Goal: Task Accomplishment & Management: Use online tool/utility

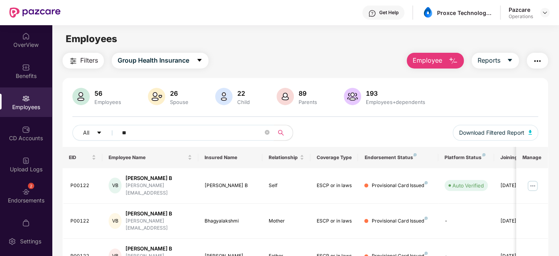
scroll to position [26, 0]
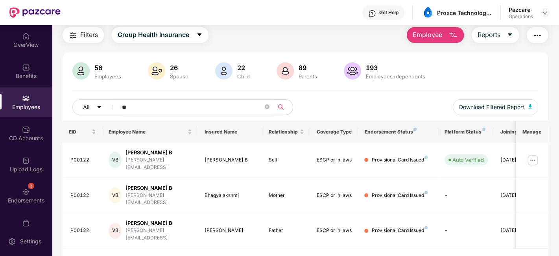
type input "*"
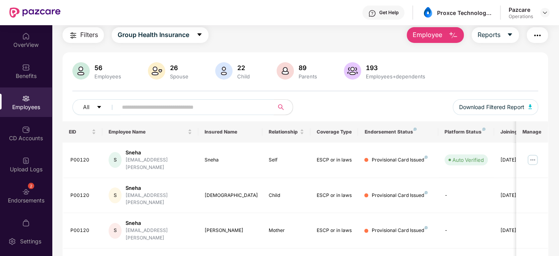
scroll to position [54, 0]
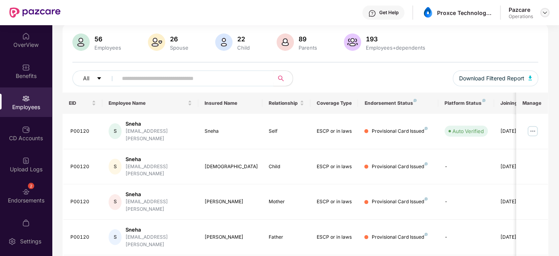
click at [544, 9] on img at bounding box center [544, 12] width 6 height 6
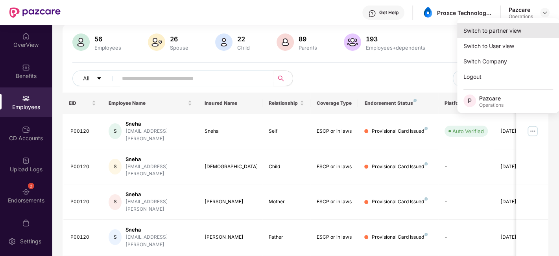
click at [477, 34] on div "Switch to partner view" at bounding box center [508, 30] width 102 height 15
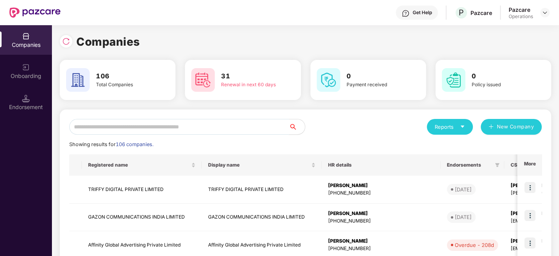
click at [157, 127] on input "text" at bounding box center [179, 127] width 220 height 16
paste input "**********"
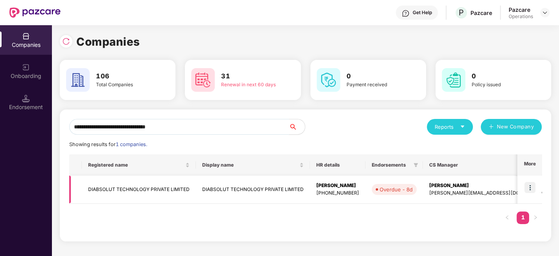
type input "**********"
click at [532, 188] on img at bounding box center [529, 187] width 11 height 11
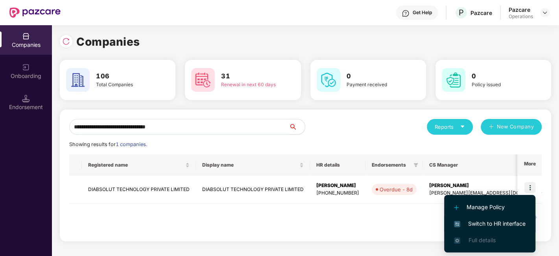
click at [493, 220] on span "Switch to HR interface" at bounding box center [490, 223] width 72 height 9
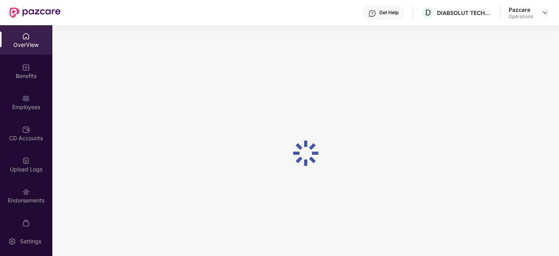
scroll to position [16, 0]
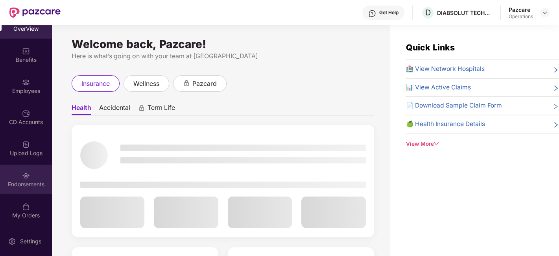
click at [21, 169] on div "Endorsements" at bounding box center [26, 178] width 52 height 29
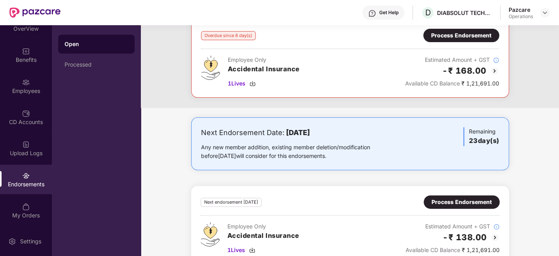
scroll to position [0, 0]
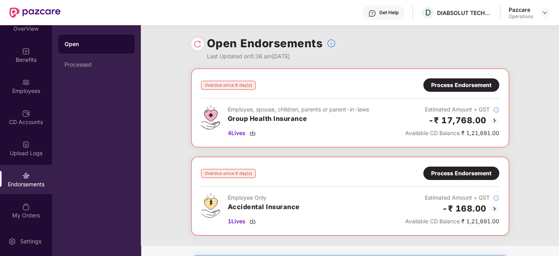
click at [457, 88] on div "Process Endorsement" at bounding box center [461, 85] width 60 height 9
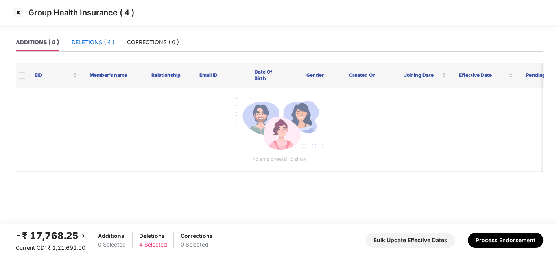
click at [84, 40] on div "DELETIONS ( 4 )" at bounding box center [93, 42] width 43 height 9
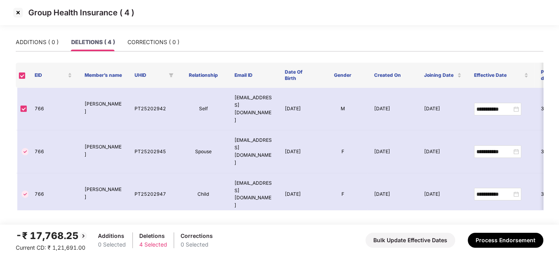
click at [16, 11] on img at bounding box center [18, 12] width 13 height 13
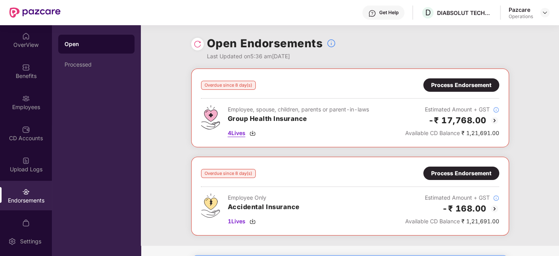
click at [237, 133] on span "4 Lives" at bounding box center [237, 133] width 18 height 9
click at [237, 136] on span "4 Lives" at bounding box center [237, 133] width 18 height 9
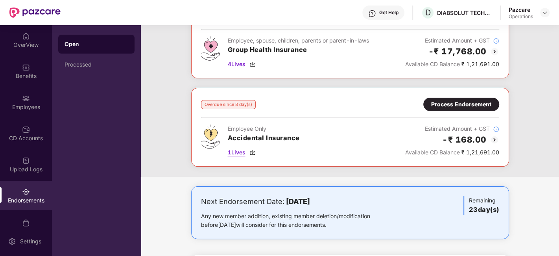
click at [237, 151] on span "1 Lives" at bounding box center [237, 152] width 18 height 9
click at [452, 103] on div "Process Endorsement" at bounding box center [461, 104] width 60 height 9
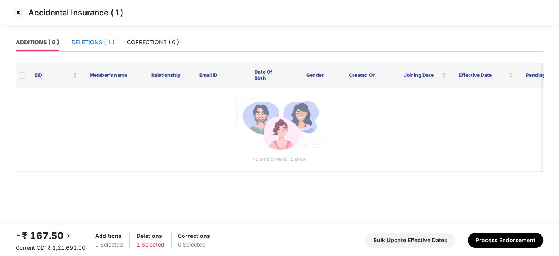
click at [99, 46] on div "DELETIONS ( 1 )" at bounding box center [93, 42] width 43 height 9
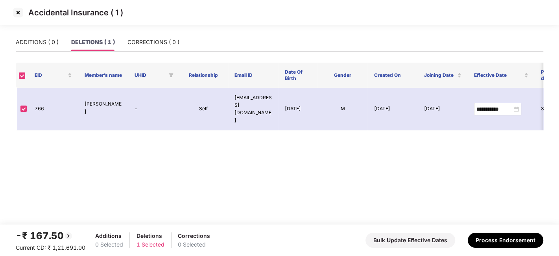
click at [17, 11] on img at bounding box center [18, 12] width 13 height 13
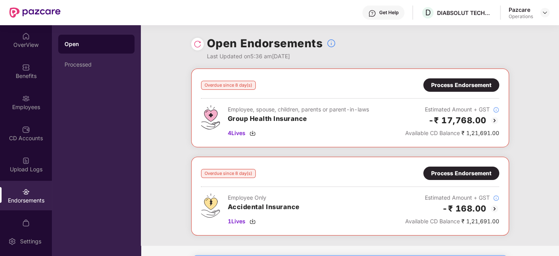
click at [315, 122] on h3 "Group Health Insurance" at bounding box center [298, 119] width 141 height 10
click at [454, 88] on div "Process Endorsement" at bounding box center [461, 85] width 60 height 9
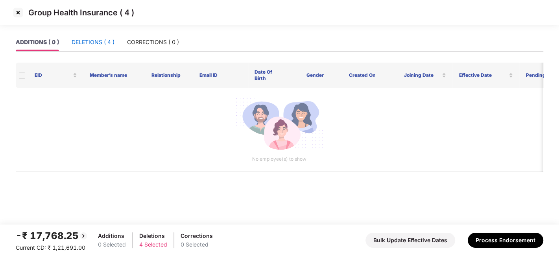
click at [90, 39] on div "DELETIONS ( 4 )" at bounding box center [93, 42] width 43 height 9
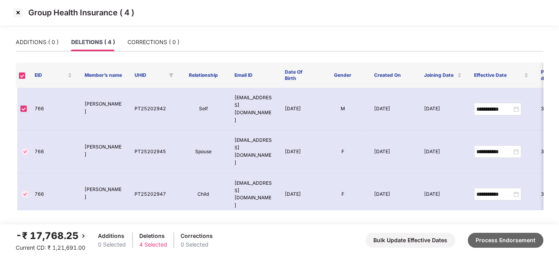
click at [494, 240] on button "Process Endorsement" at bounding box center [504, 239] width 75 height 15
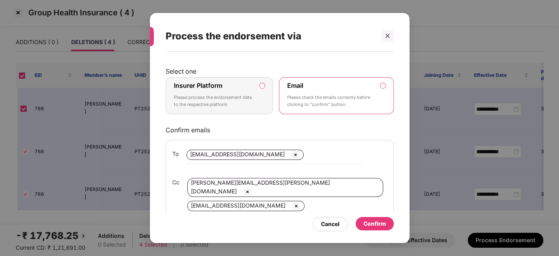
click at [234, 91] on div "Insurer Platform Please process the endorsement data to the respective platform" at bounding box center [214, 95] width 80 height 28
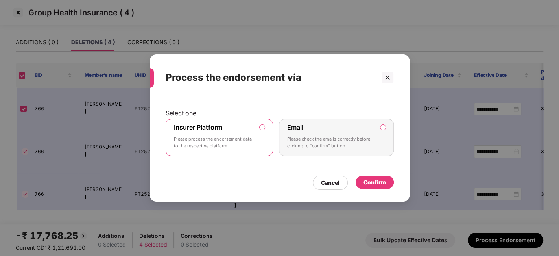
click at [375, 182] on div "Confirm" at bounding box center [374, 182] width 22 height 9
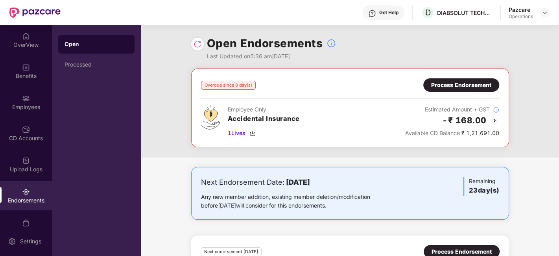
click at [451, 83] on div "Process Endorsement" at bounding box center [461, 85] width 60 height 9
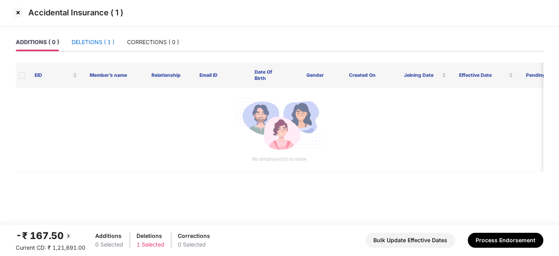
click at [93, 44] on div "DELETIONS ( 1 )" at bounding box center [93, 42] width 43 height 9
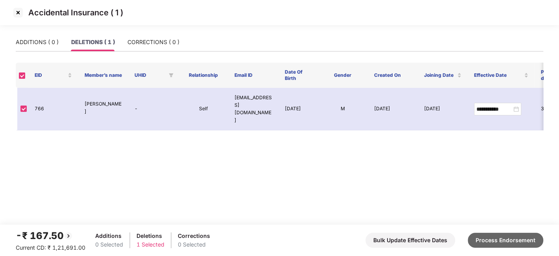
click at [520, 242] on button "Process Endorsement" at bounding box center [504, 239] width 75 height 15
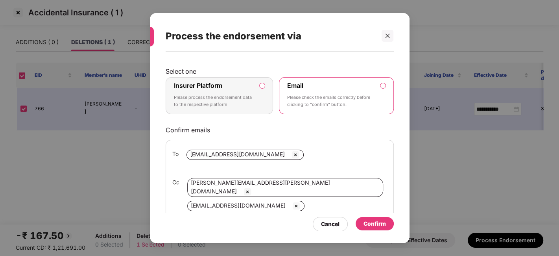
click at [237, 107] on p "Please process the endorsement data to the respective platform" at bounding box center [214, 101] width 80 height 14
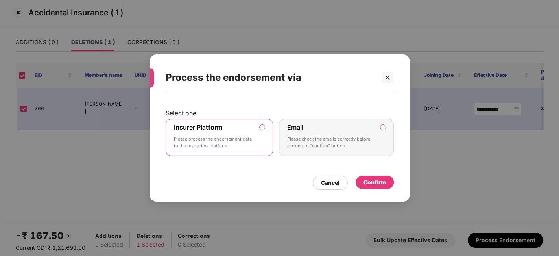
click at [372, 182] on div "Confirm" at bounding box center [374, 182] width 22 height 9
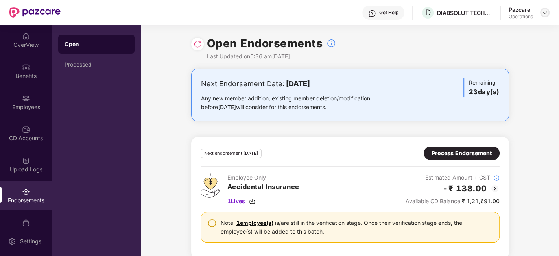
click at [541, 12] on img at bounding box center [544, 12] width 6 height 6
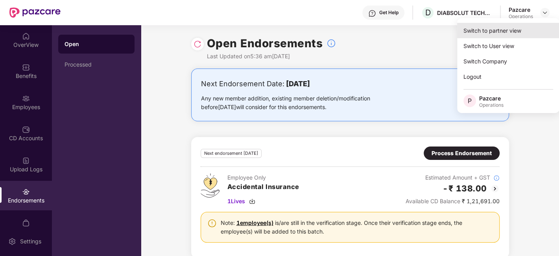
click at [487, 32] on div "Switch to partner view" at bounding box center [508, 30] width 102 height 15
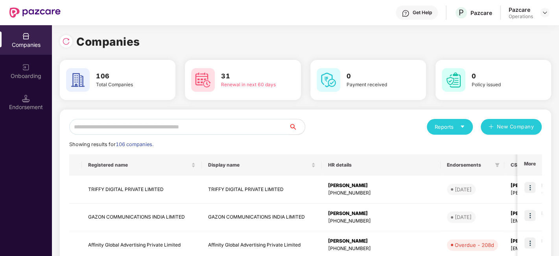
click at [238, 126] on input "text" at bounding box center [179, 127] width 220 height 16
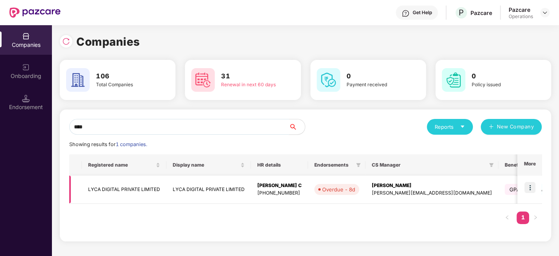
type input "****"
click at [526, 187] on img at bounding box center [529, 187] width 11 height 11
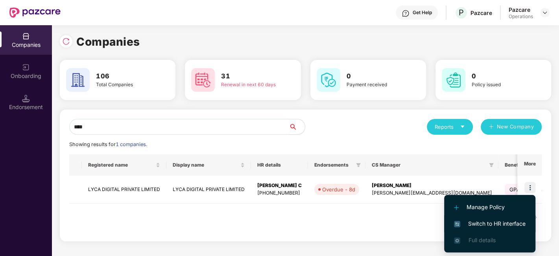
click at [480, 227] on span "Switch to HR interface" at bounding box center [490, 223] width 72 height 9
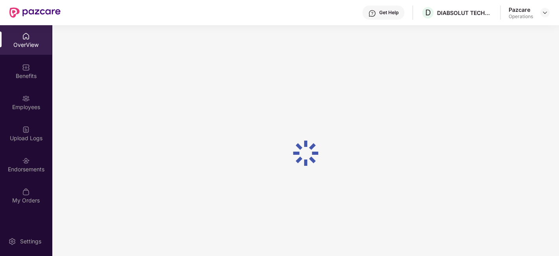
scroll to position [16, 0]
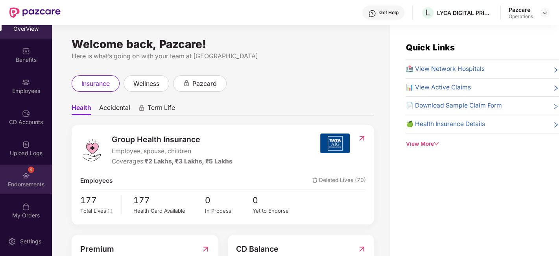
click at [16, 180] on div "Endorsements" at bounding box center [26, 184] width 52 height 8
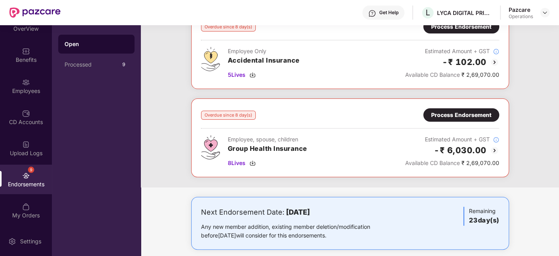
scroll to position [58, 0]
click at [449, 110] on div "Process Endorsement" at bounding box center [461, 114] width 60 height 9
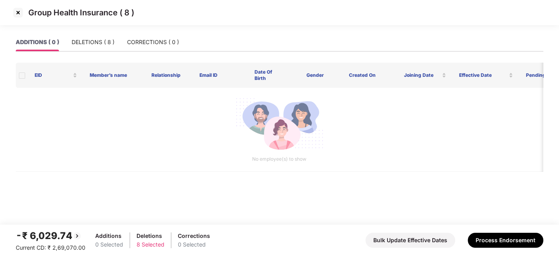
click at [17, 13] on img at bounding box center [18, 12] width 13 height 13
